Goal: Information Seeking & Learning: Learn about a topic

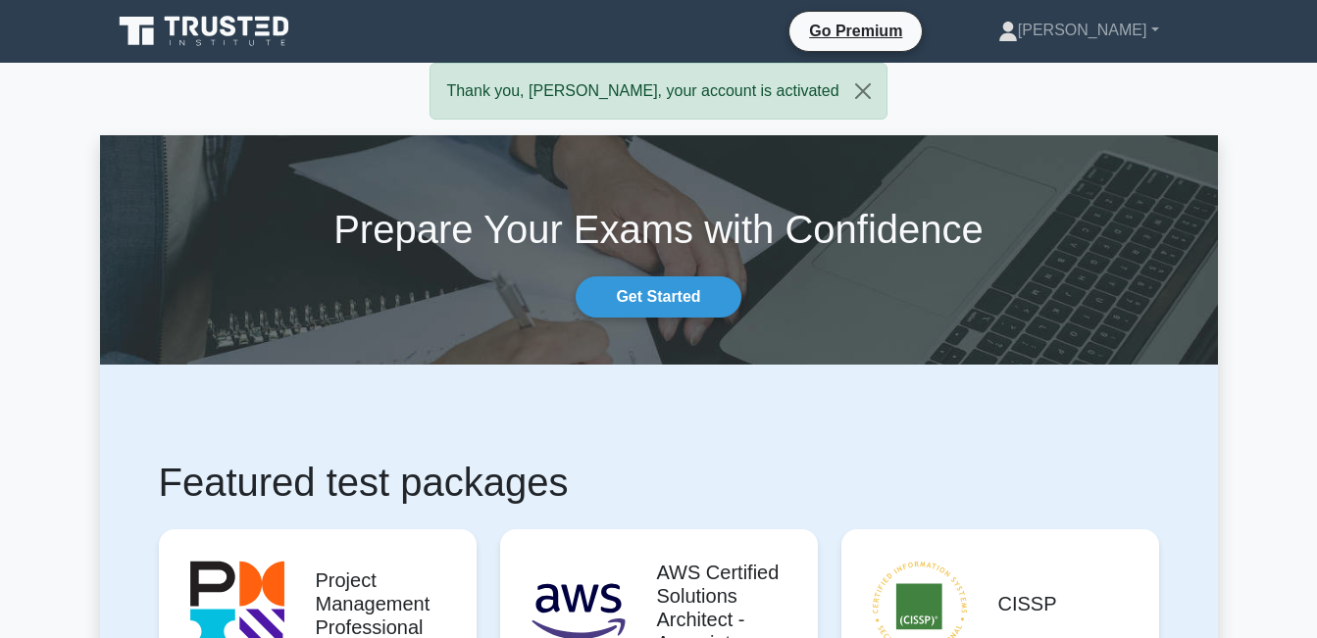
click at [699, 297] on link "Get Started" at bounding box center [657, 296] width 165 height 41
click at [642, 294] on link "Get Started" at bounding box center [657, 296] width 165 height 41
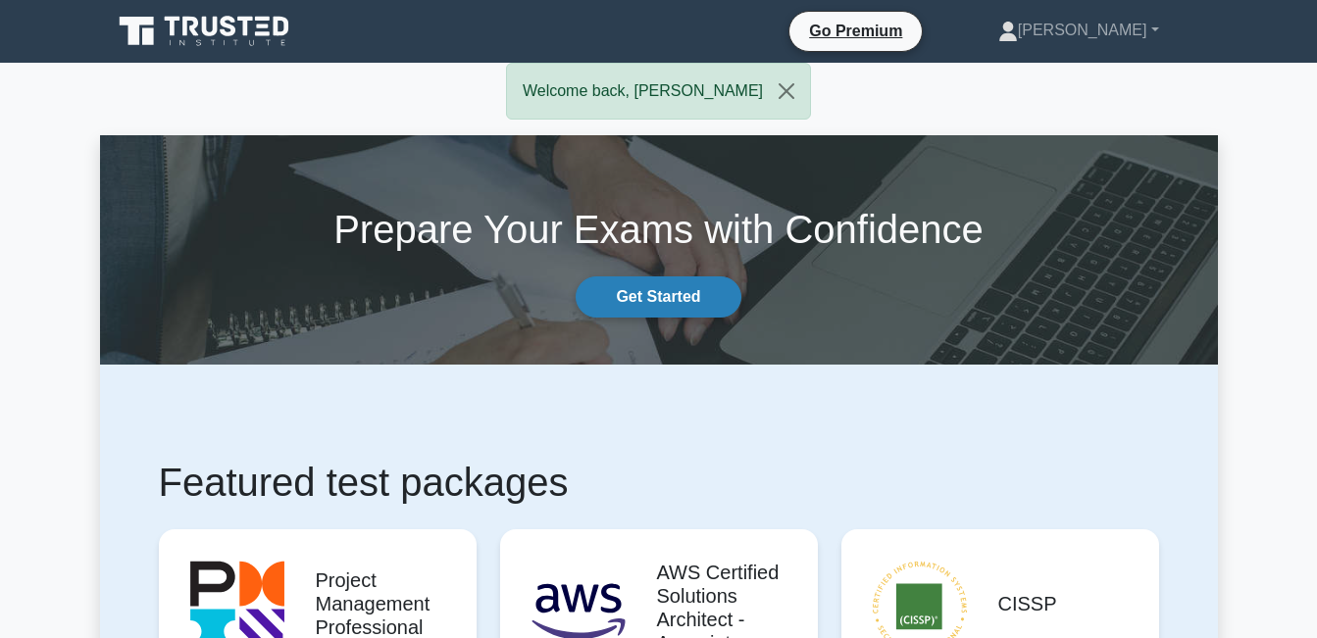
click at [659, 302] on link "Get Started" at bounding box center [657, 296] width 165 height 41
